Goal: Task Accomplishment & Management: Use online tool/utility

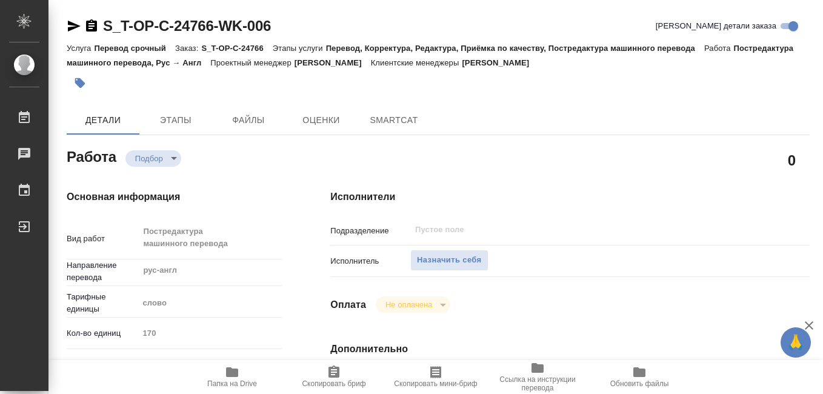
type textarea "x"
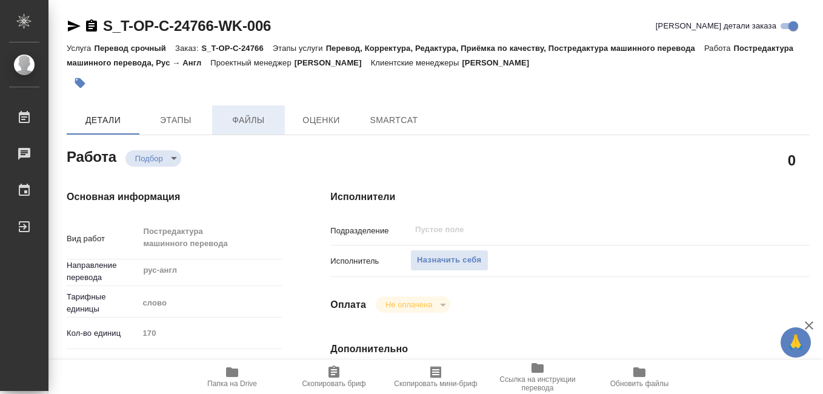
type textarea "x"
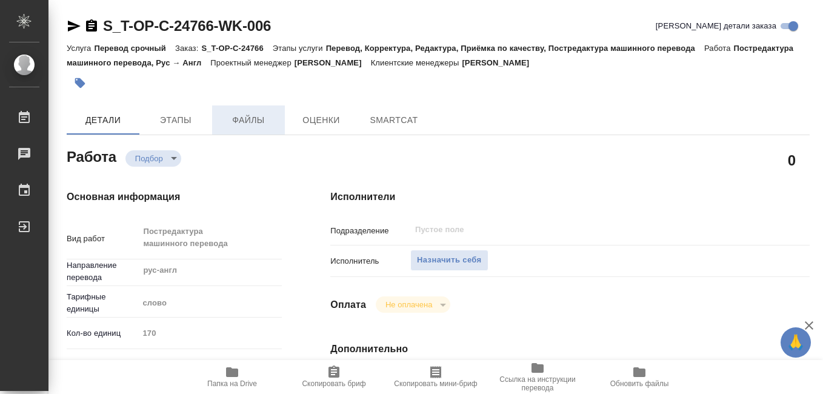
type textarea "x"
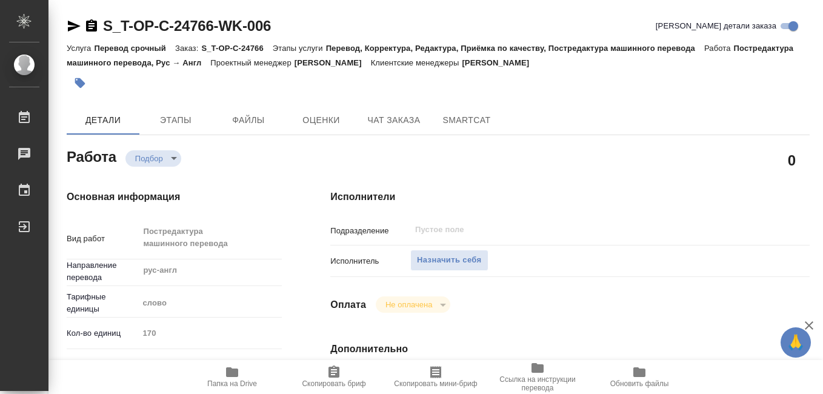
scroll to position [121, 0]
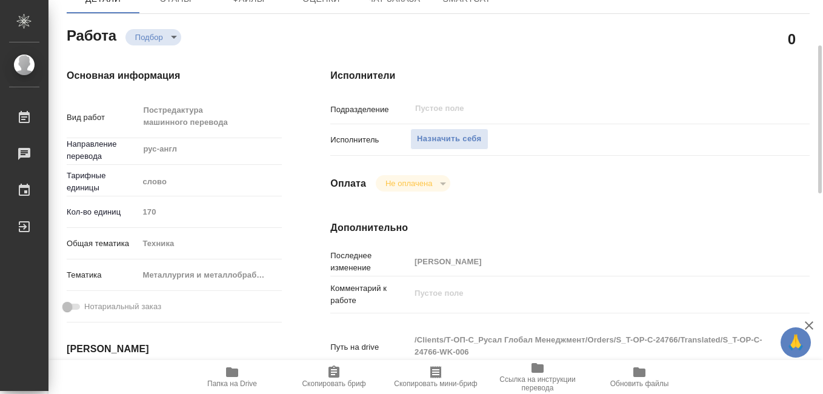
type textarea "x"
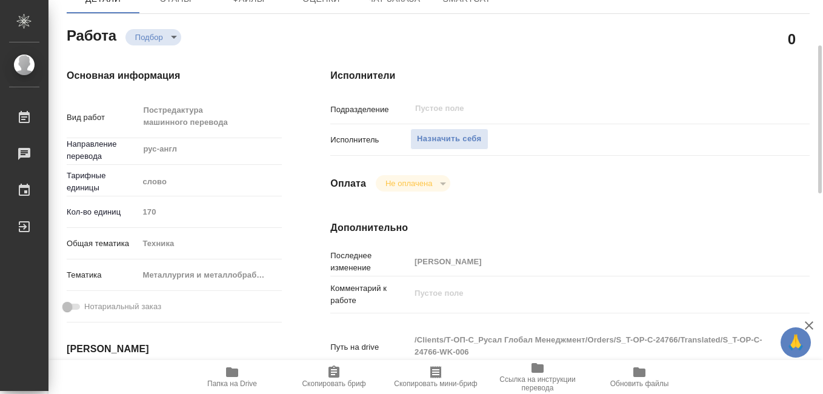
type textarea "x"
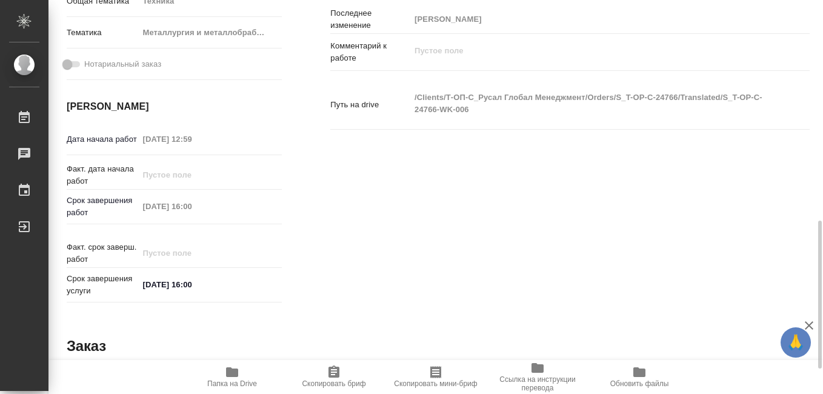
scroll to position [424, 0]
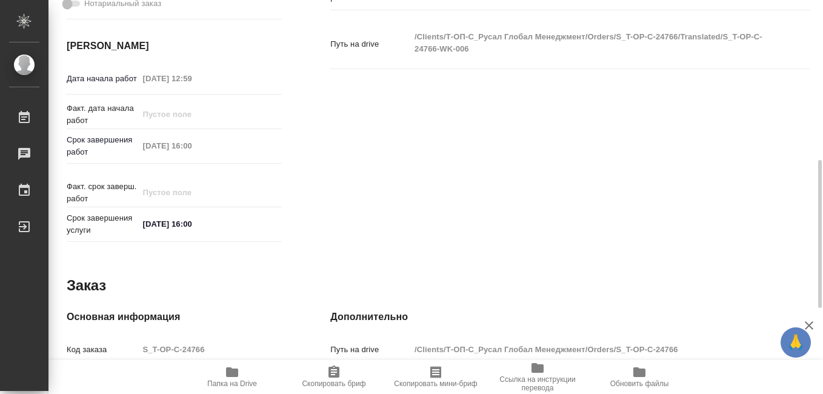
click at [239, 378] on span "Папка на Drive" at bounding box center [231, 376] width 87 height 23
click at [438, 374] on icon "button" at bounding box center [435, 372] width 11 height 12
